Goal: Task Accomplishment & Management: Manage account settings

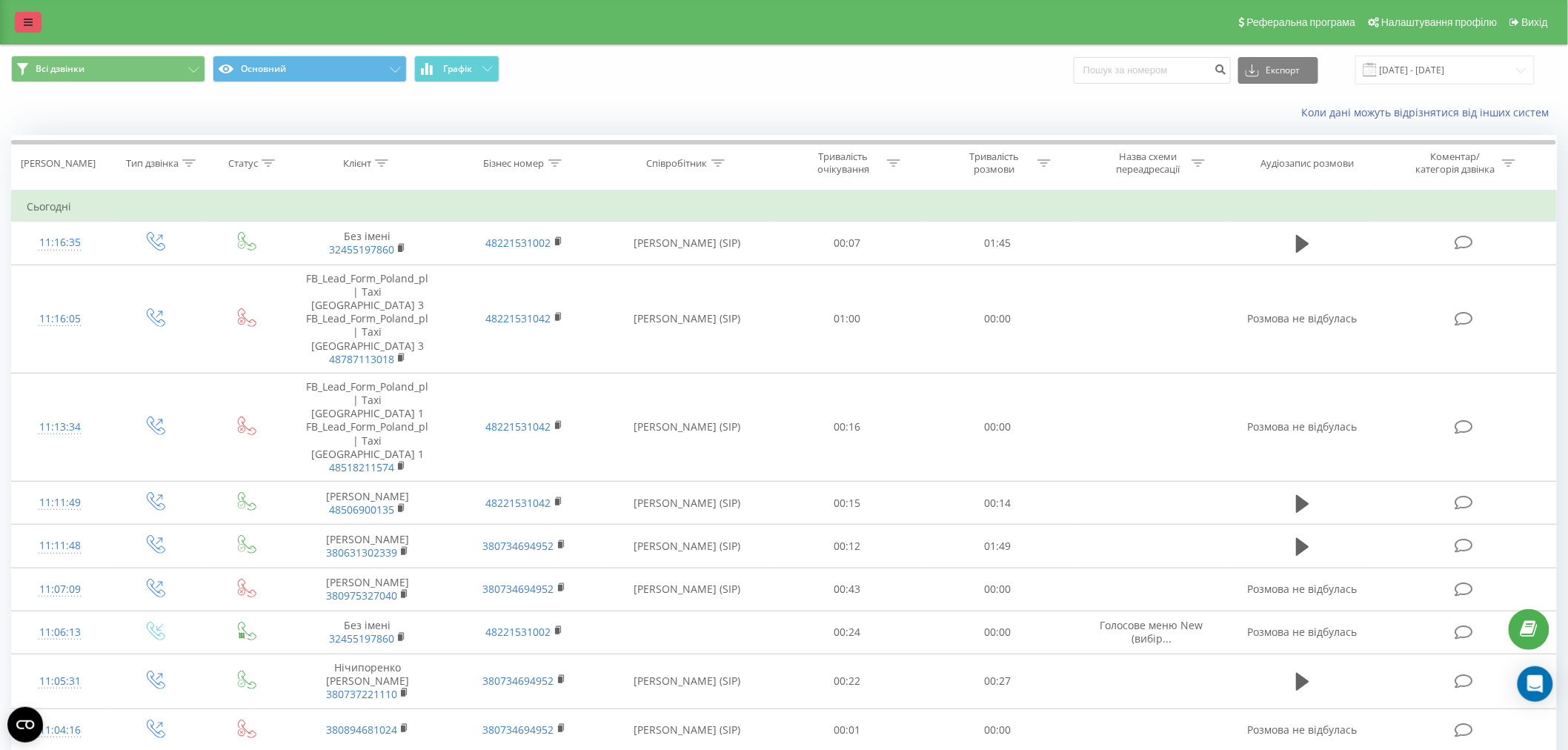
click at [36, 13] on link at bounding box center [28, 23] width 26 height 21
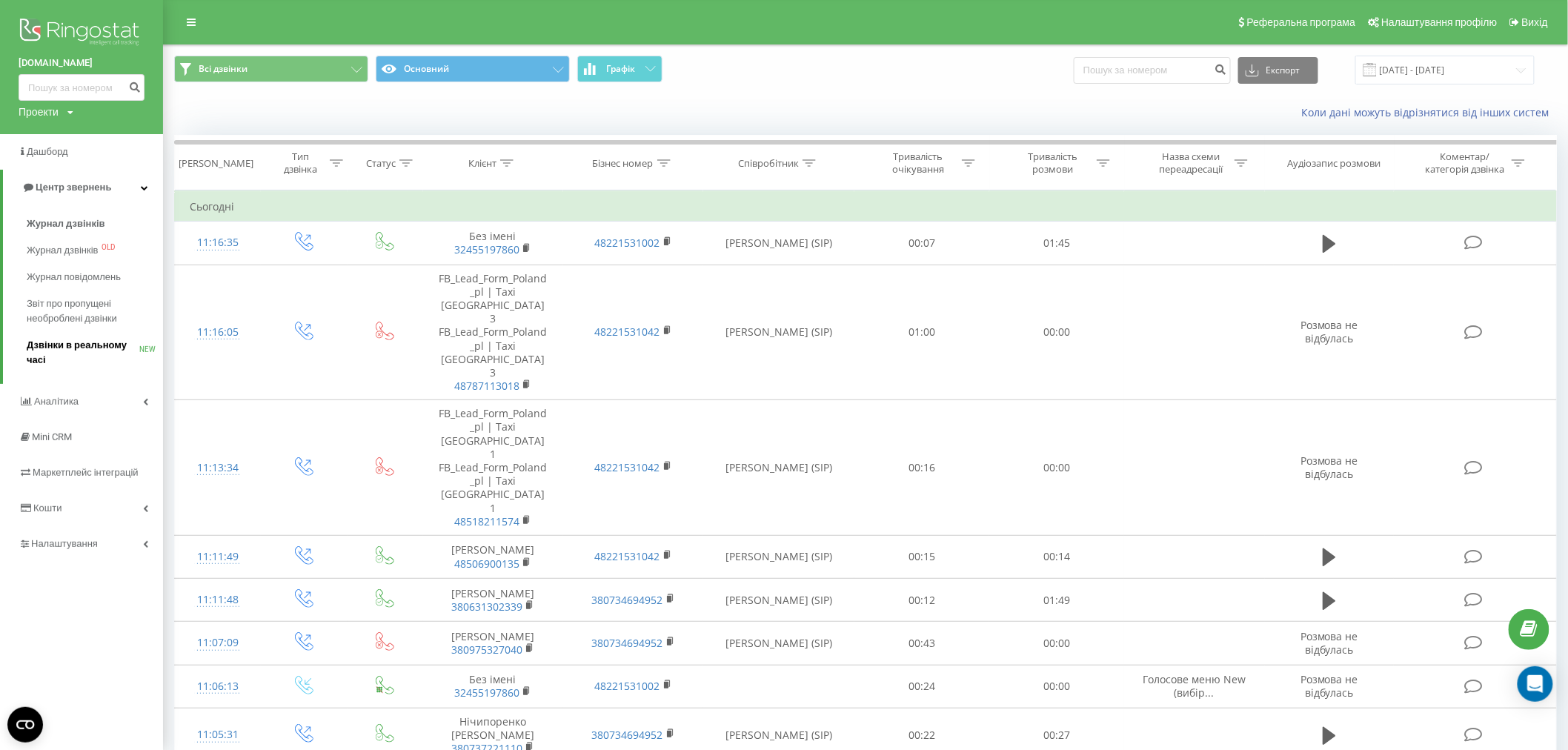
click at [91, 345] on span "Дзвінки в реальному часі" at bounding box center [82, 352] width 112 height 29
click at [89, 347] on span "Дзвінки в реальному часі" at bounding box center [82, 352] width 112 height 29
click at [89, 346] on span "Дзвінки в реальному часі" at bounding box center [82, 352] width 112 height 29
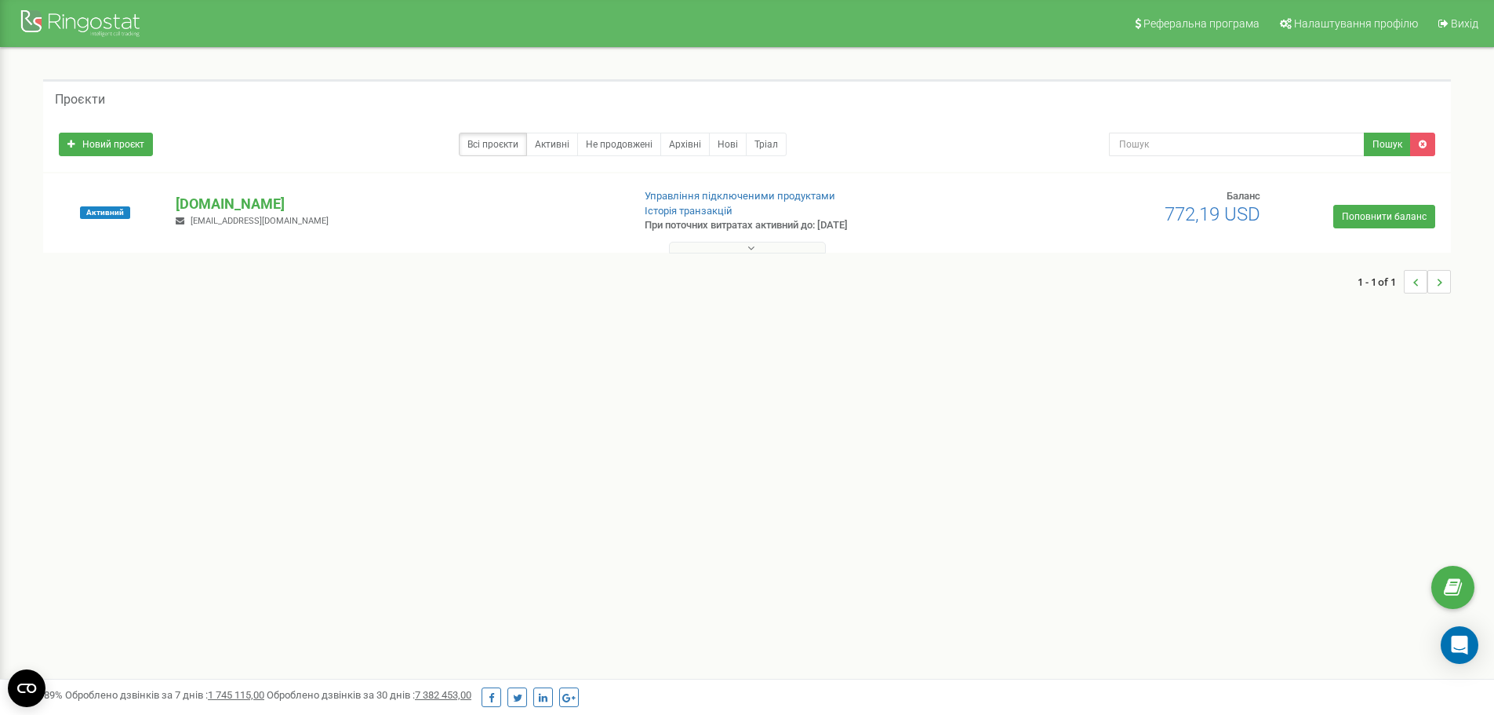
click at [758, 251] on button at bounding box center [747, 248] width 157 height 12
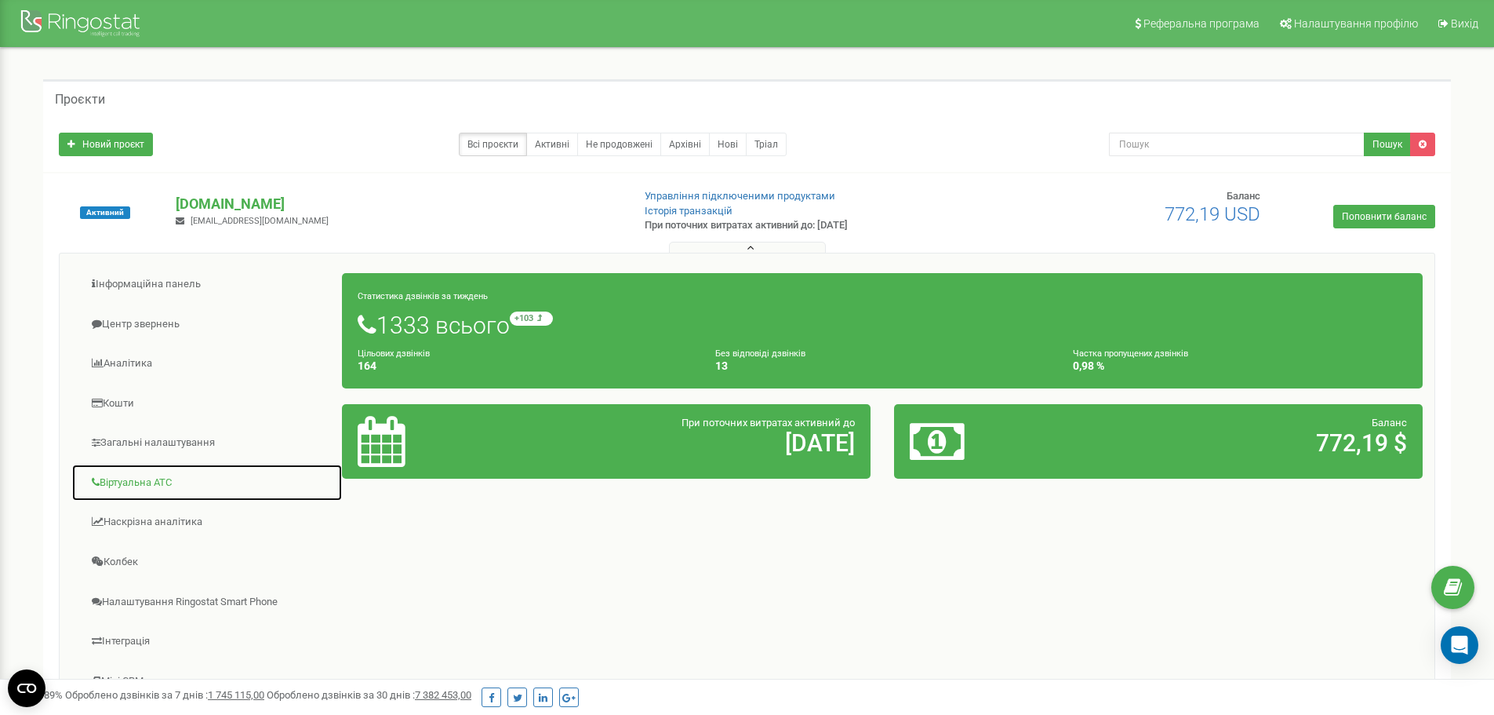
click at [142, 482] on link "Віртуальна АТС" at bounding box center [206, 483] width 271 height 38
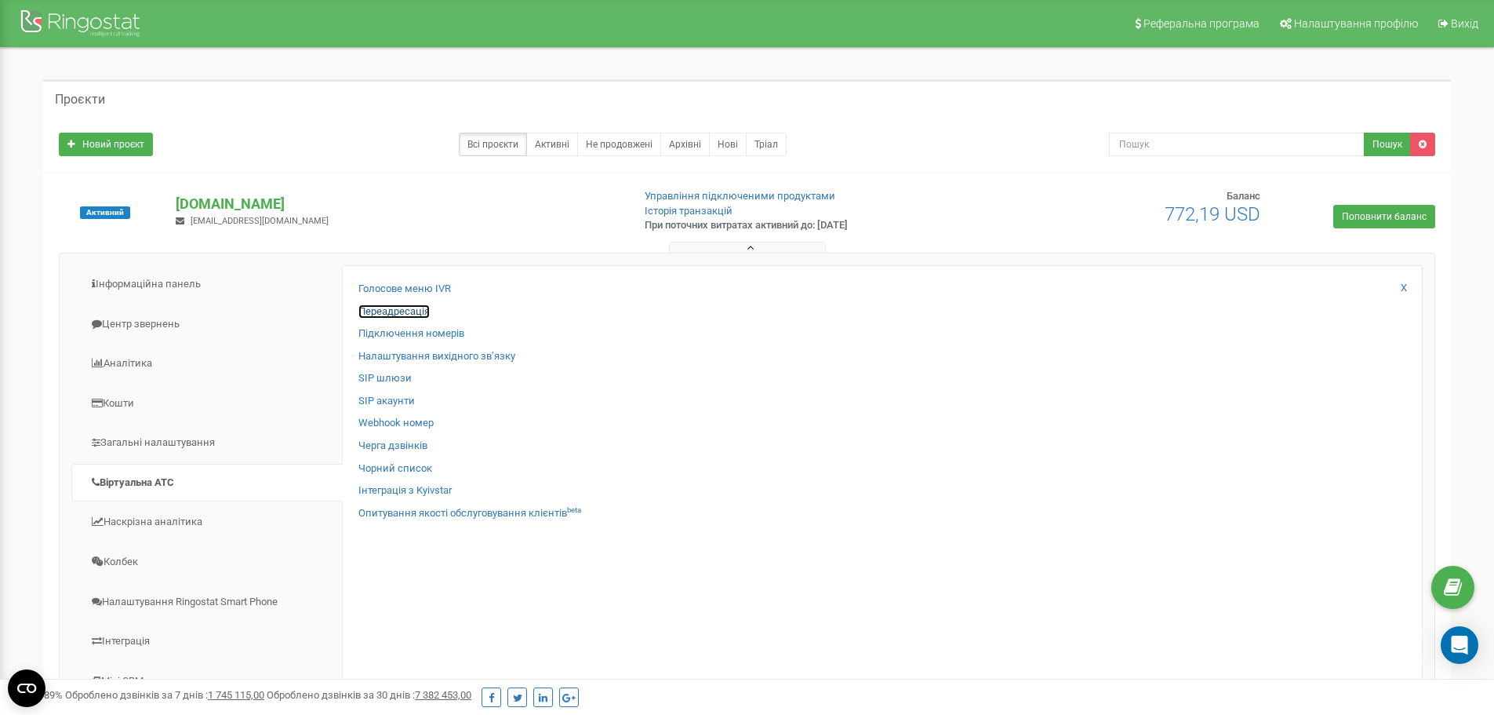
click at [385, 308] on link "Переадресація" at bounding box center [393, 311] width 71 height 15
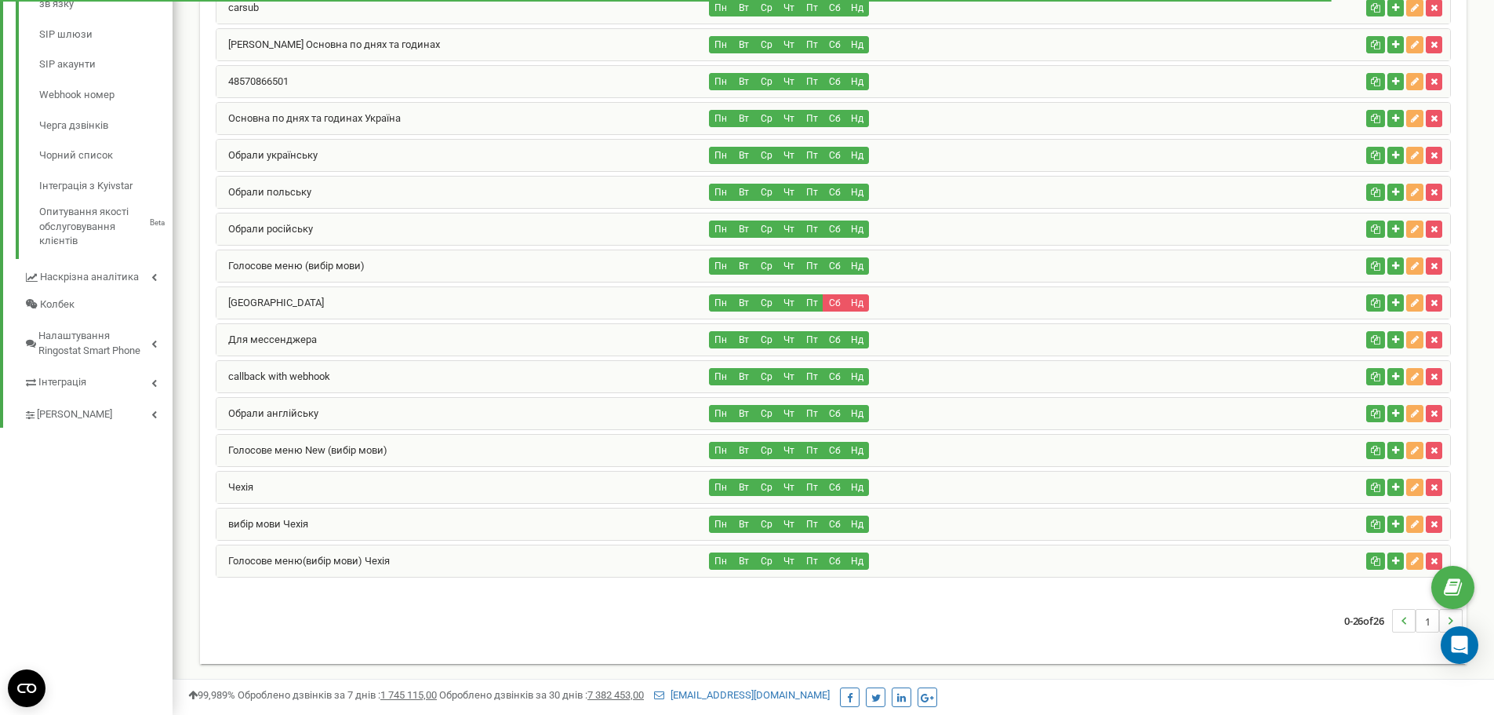
scroll to position [482, 0]
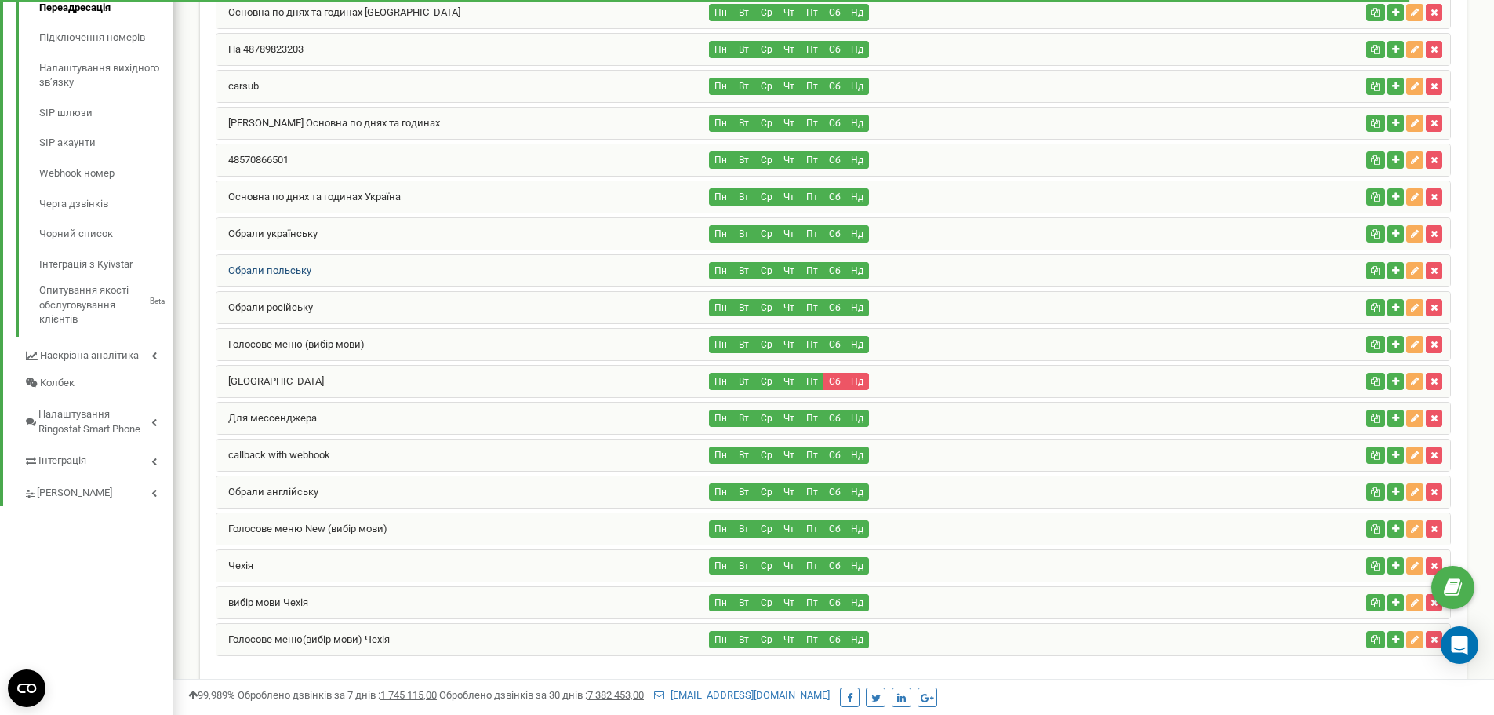
click at [278, 272] on link "Обрали польську" at bounding box center [263, 270] width 95 height 12
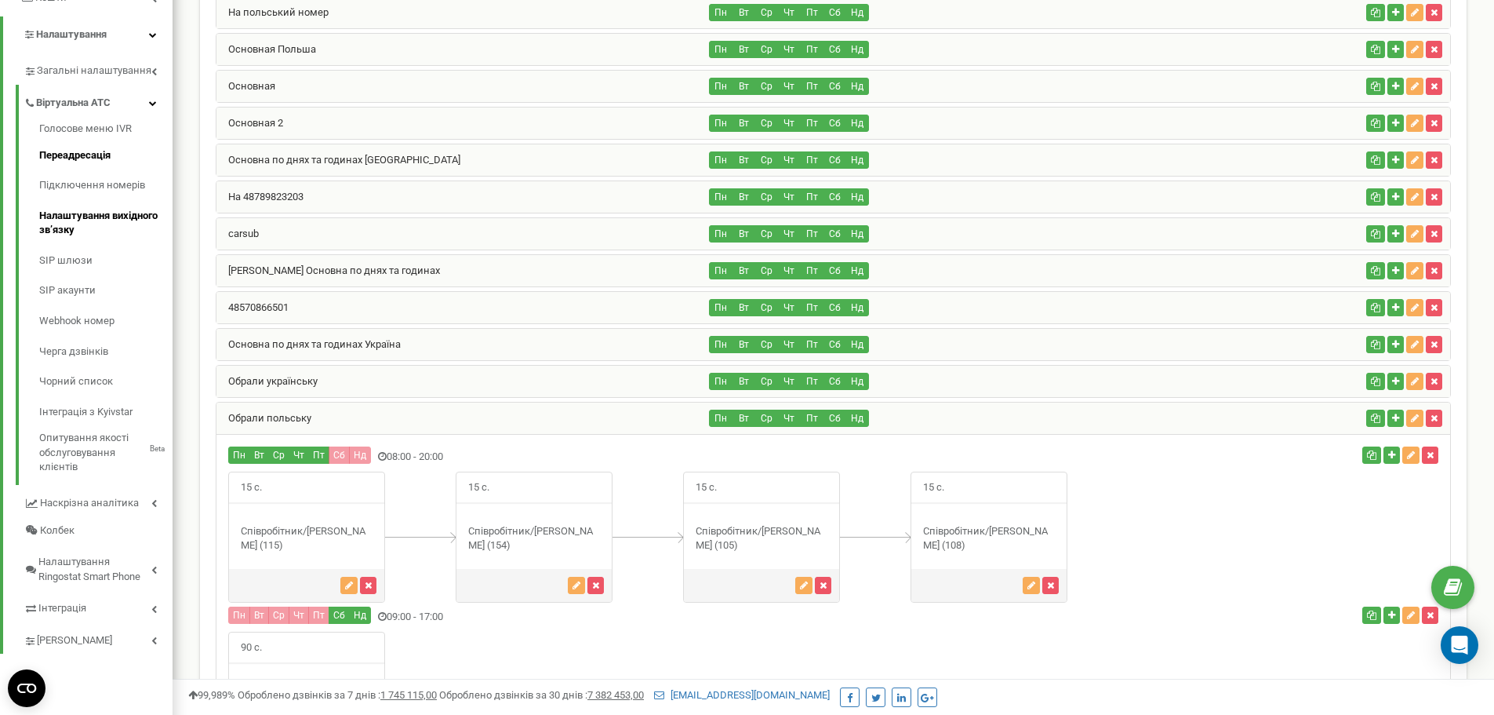
scroll to position [168, 0]
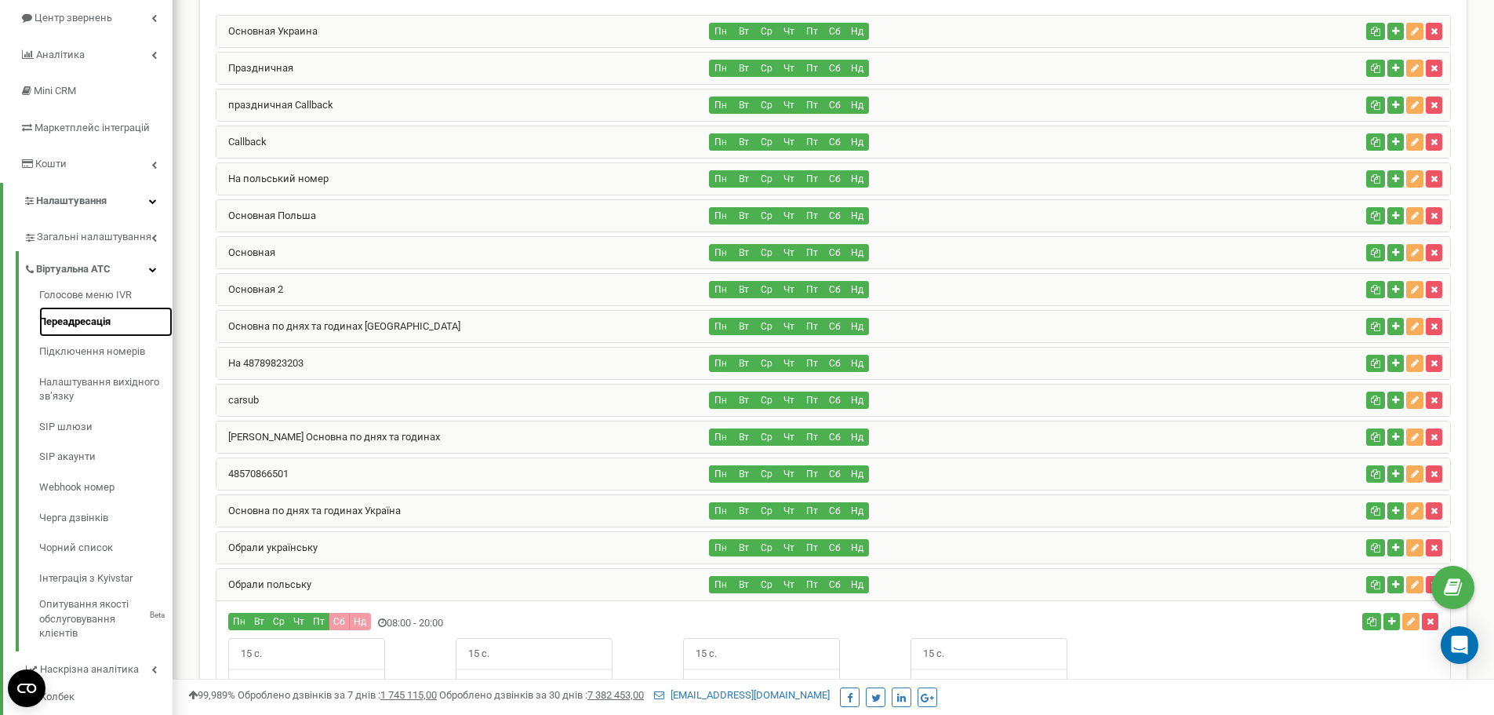
click at [86, 318] on link "Переадресація" at bounding box center [105, 322] width 133 height 31
